Goal: Task Accomplishment & Management: Use online tool/utility

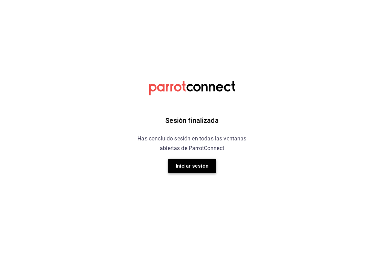
click at [190, 169] on button "Iniciar sesión" at bounding box center [192, 166] width 48 height 14
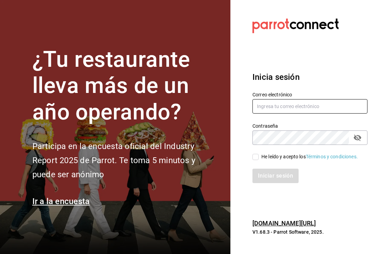
type input "animal.puebla@grupocosteno.com"
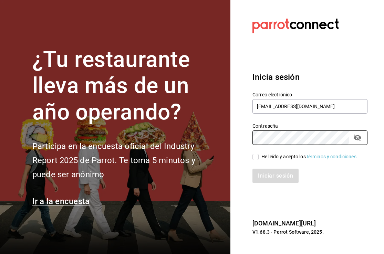
click at [255, 158] on input "He leído y acepto los Términos y condiciones." at bounding box center [255, 157] width 6 height 6
checkbox input "true"
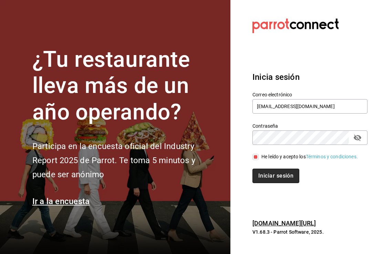
click at [264, 176] on button "Iniciar sesión" at bounding box center [275, 176] width 47 height 14
click at [264, 176] on div "Iniciar sesión" at bounding box center [309, 176] width 115 height 14
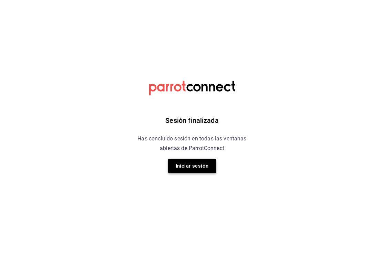
click at [205, 168] on button "Iniciar sesión" at bounding box center [192, 166] width 48 height 14
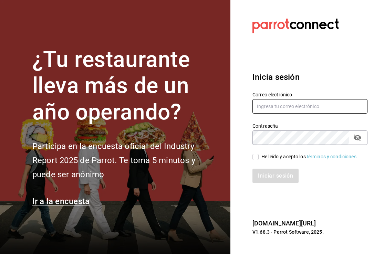
type input "animal.puebla@grupocosteno.com"
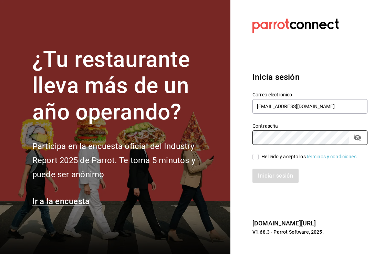
click at [256, 157] on input "He leído y acepto los Términos y condiciones." at bounding box center [255, 157] width 6 height 6
checkbox input "true"
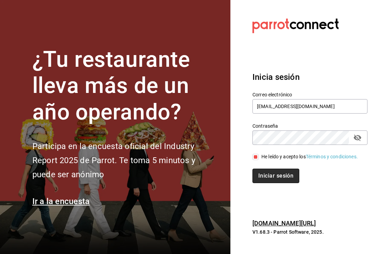
click at [264, 175] on button "Iniciar sesión" at bounding box center [275, 176] width 47 height 14
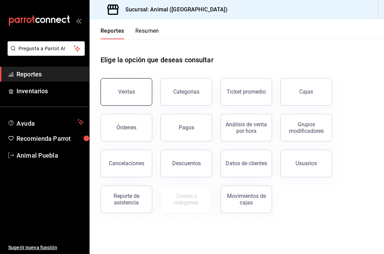
click at [128, 88] on button "Ventas" at bounding box center [126, 92] width 52 height 28
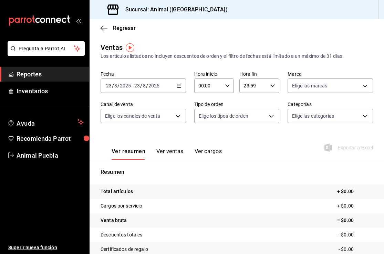
click at [178, 86] on icon "button" at bounding box center [179, 85] width 5 height 5
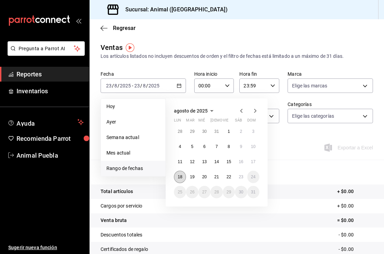
click at [183, 178] on button "18" at bounding box center [180, 177] width 12 height 12
click at [242, 178] on abbr "23" at bounding box center [240, 176] width 4 height 5
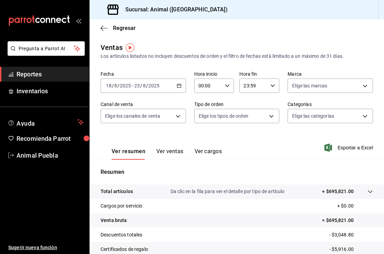
click at [227, 85] on icon "button" at bounding box center [227, 85] width 5 height 5
click at [202, 121] on span "05" at bounding box center [204, 119] width 9 height 6
type input "05:00"
click at [273, 88] on div at bounding box center [192, 127] width 384 height 254
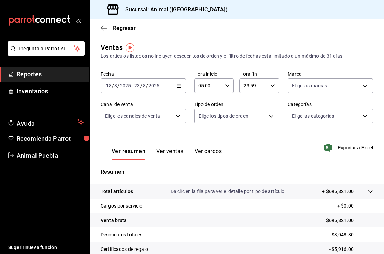
click at [273, 86] on \(Stroke\) "button" at bounding box center [272, 85] width 4 height 2
click at [237, 118] on div at bounding box center [192, 127] width 384 height 254
click at [270, 83] on div "23:59 Hora fin" at bounding box center [259, 85] width 40 height 14
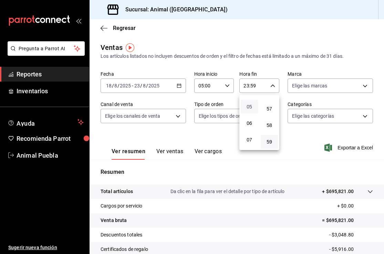
click at [249, 106] on span "05" at bounding box center [249, 107] width 9 height 6
type input "05:59"
click at [365, 86] on div at bounding box center [192, 127] width 384 height 254
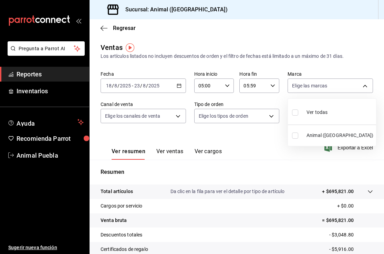
click at [365, 86] on body "Pregunta a Parrot AI Reportes Inventarios Ayuda Recomienda Parrot Animal Puebla…" at bounding box center [192, 127] width 384 height 254
click at [295, 111] on input "checkbox" at bounding box center [295, 112] width 6 height 6
checkbox input "true"
type input "96838179-8fbb-4073-aae3-1789726318c8"
checkbox input "true"
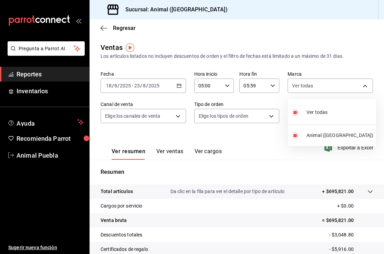
click at [174, 117] on div at bounding box center [192, 127] width 384 height 254
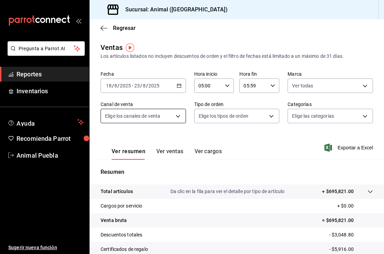
click at [180, 117] on body "Pregunta a Parrot AI Reportes Inventarios Ayuda Recomienda Parrot Animal Puebla…" at bounding box center [192, 127] width 384 height 254
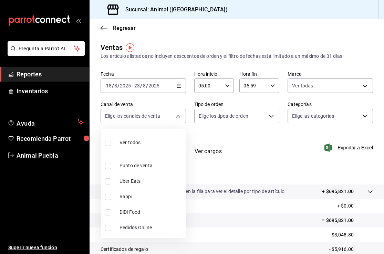
click at [107, 141] on input "checkbox" at bounding box center [108, 143] width 6 height 6
checkbox input "true"
type input "PARROT,UBER_EATS,RAPPI,DIDI_FOOD,ONLINE"
checkbox input "true"
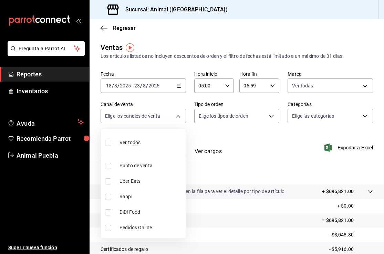
checkbox input "true"
click at [267, 118] on div at bounding box center [192, 127] width 384 height 254
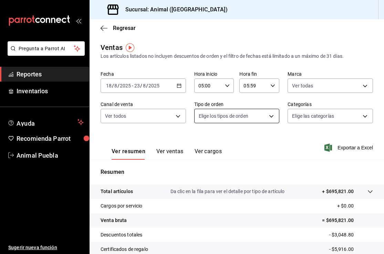
click at [273, 117] on body "Pregunta a Parrot AI Reportes Inventarios Ayuda Recomienda Parrot Animal Puebla…" at bounding box center [192, 127] width 384 height 254
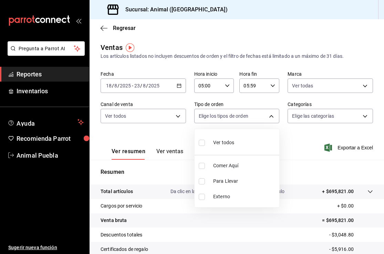
click at [202, 143] on input "checkbox" at bounding box center [202, 143] width 6 height 6
checkbox input "true"
type input "89cc3392-1a89-49ed-91c4-e66ea58282e1,025cf6ae-25b7-4698-bb98-3d77af74a196,EXTER…"
checkbox input "true"
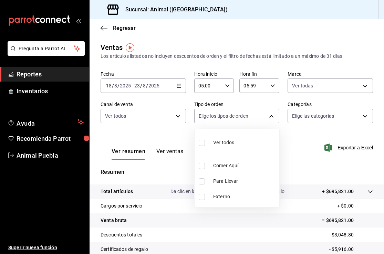
checkbox input "true"
click at [352, 117] on div at bounding box center [192, 127] width 384 height 254
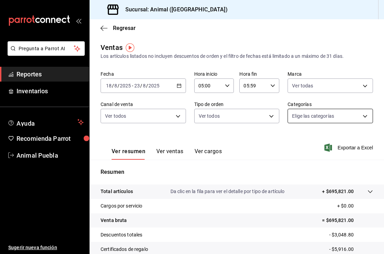
click at [366, 116] on body "Pregunta a Parrot AI Reportes Inventarios Ayuda Recomienda Parrot Animal Puebla…" at bounding box center [192, 127] width 384 height 254
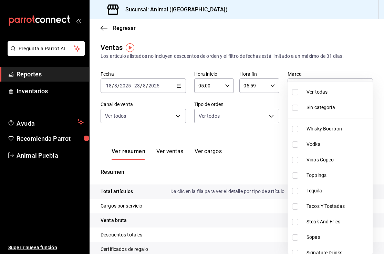
click at [296, 92] on input "checkbox" at bounding box center [295, 92] width 6 height 6
checkbox input "true"
type input "696422f3-042f-4992-a796-20cec1d2addd,ab2f2cdd-2d2d-455a-bd59-969ed93fbee5,5744a…"
checkbox input "true"
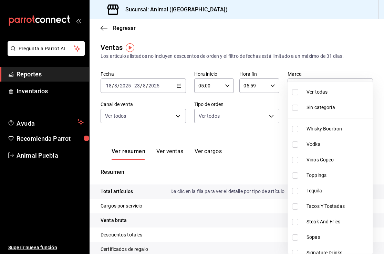
checkbox input "true"
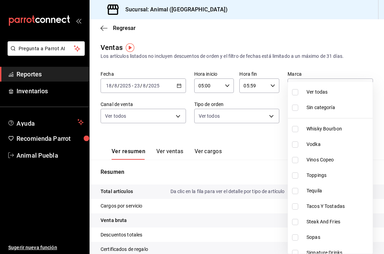
checkbox input "true"
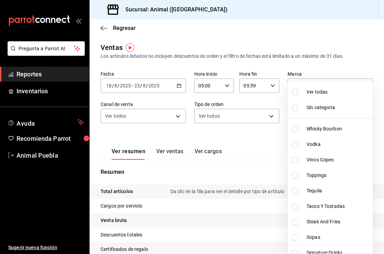
checkbox input "true"
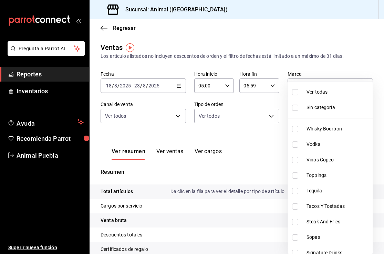
checkbox input "true"
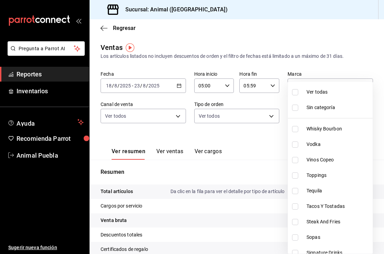
checkbox input "true"
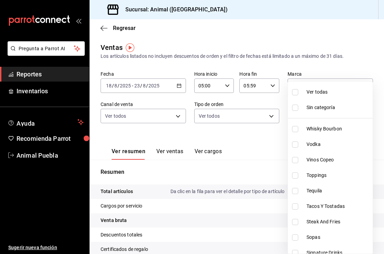
checkbox input "true"
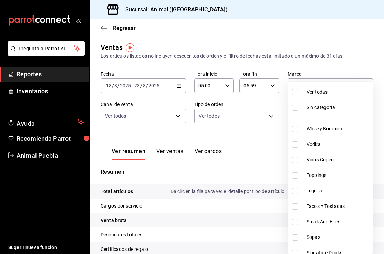
checkbox input "true"
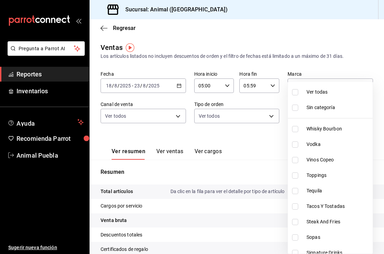
checkbox input "true"
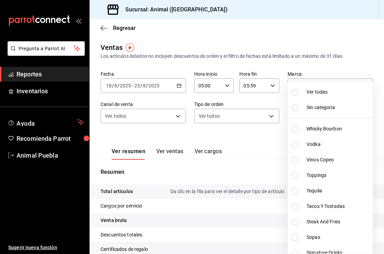
checkbox input "true"
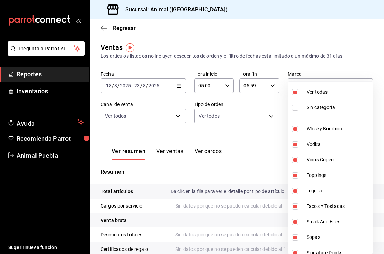
click at [268, 138] on div at bounding box center [192, 127] width 384 height 254
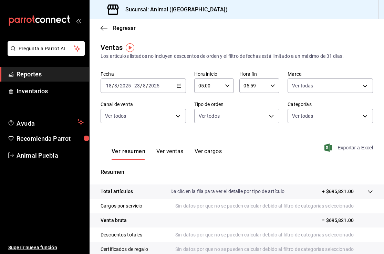
click at [330, 147] on icon "button" at bounding box center [328, 147] width 8 height 8
